Goal: Check status: Check status

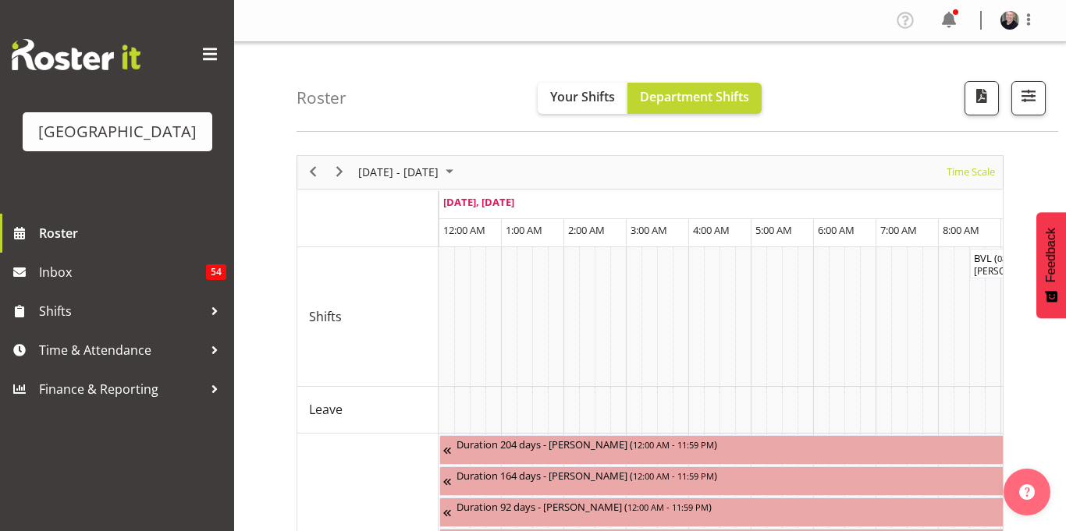
scroll to position [0, 2995]
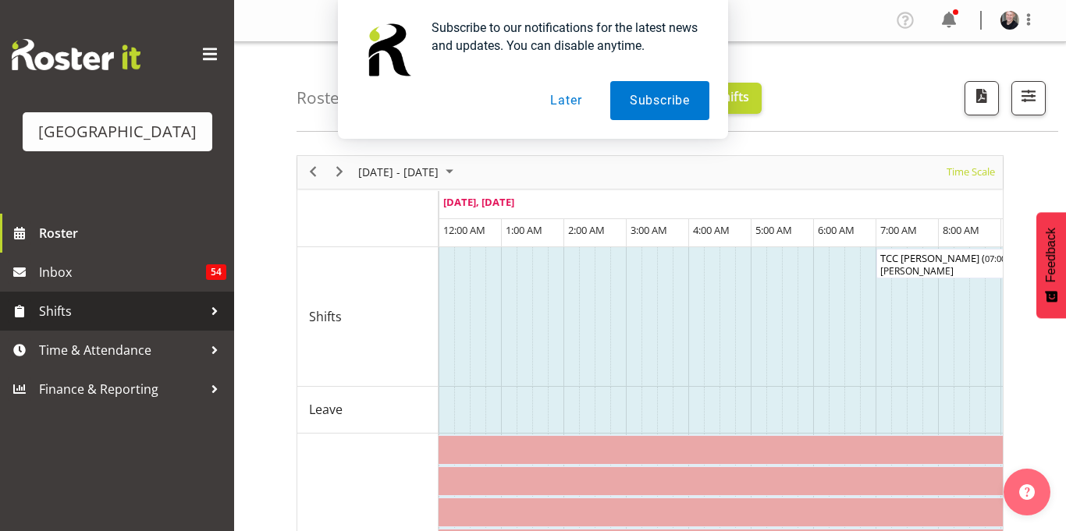
click at [107, 323] on span "Shifts" at bounding box center [121, 311] width 164 height 23
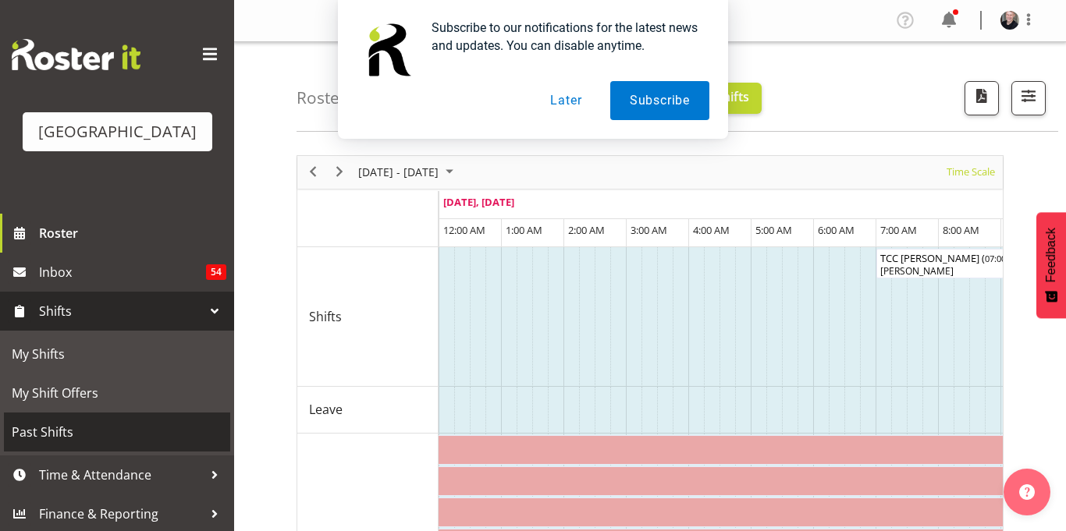
click at [87, 444] on span "Past Shifts" at bounding box center [117, 431] width 211 height 23
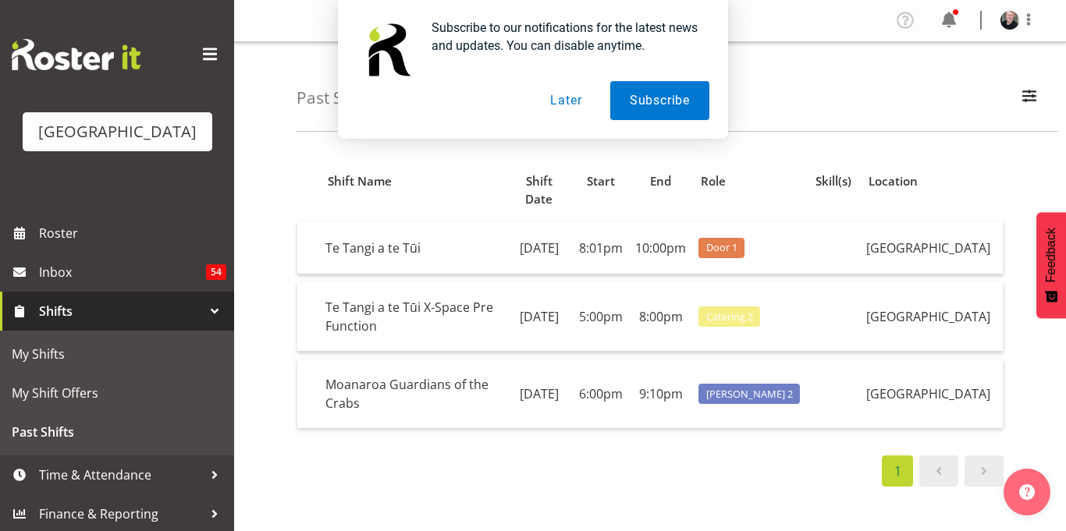
click at [559, 95] on button "Later" at bounding box center [565, 100] width 70 height 39
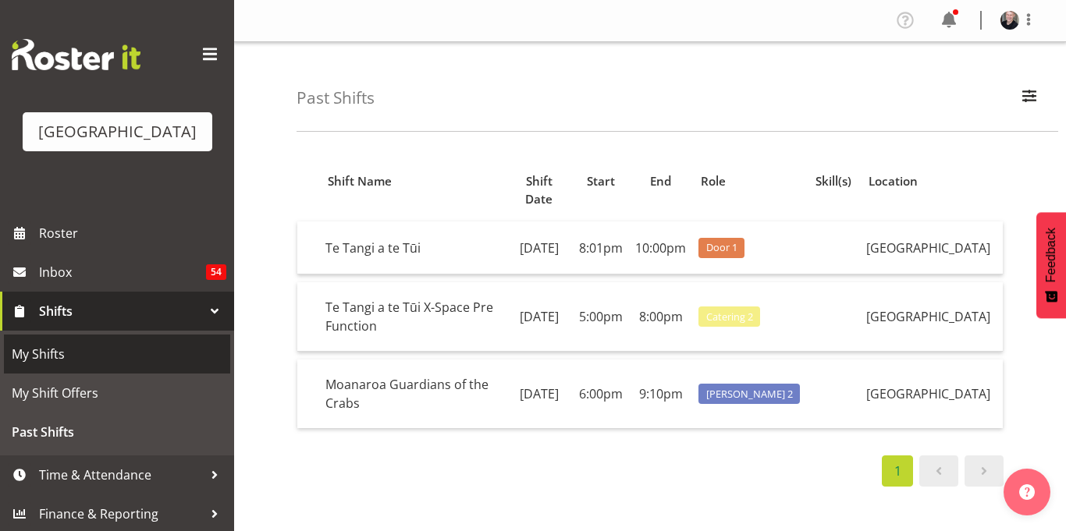
click at [89, 366] on span "My Shifts" at bounding box center [117, 353] width 211 height 23
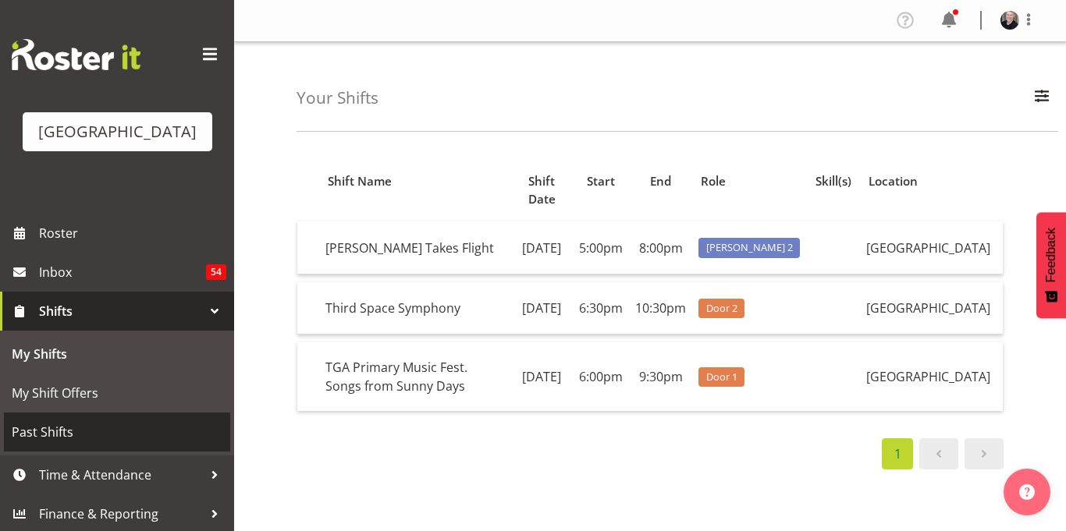
click at [83, 444] on span "Past Shifts" at bounding box center [117, 431] width 211 height 23
